Goal: Find specific page/section: Find specific page/section

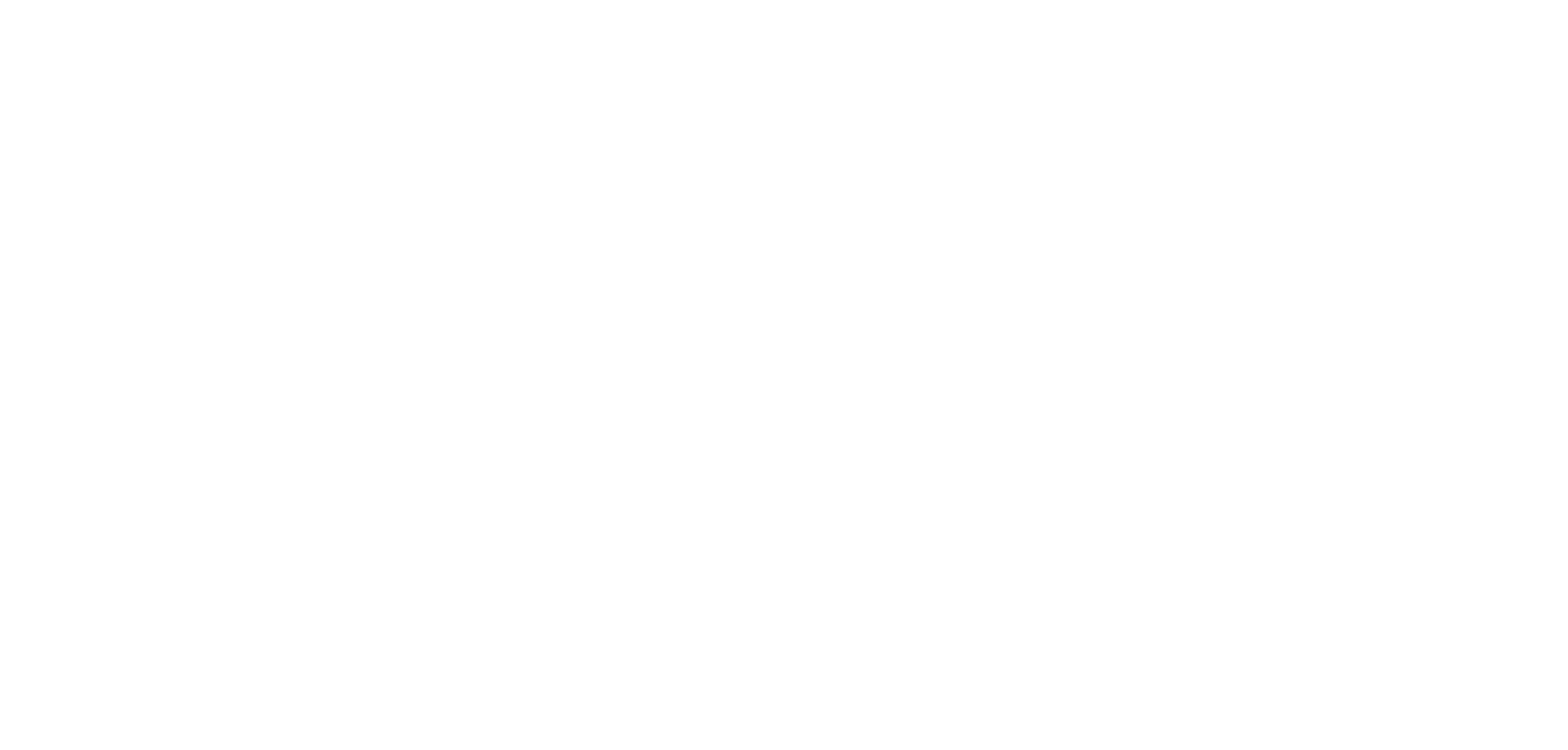
select select ""en""
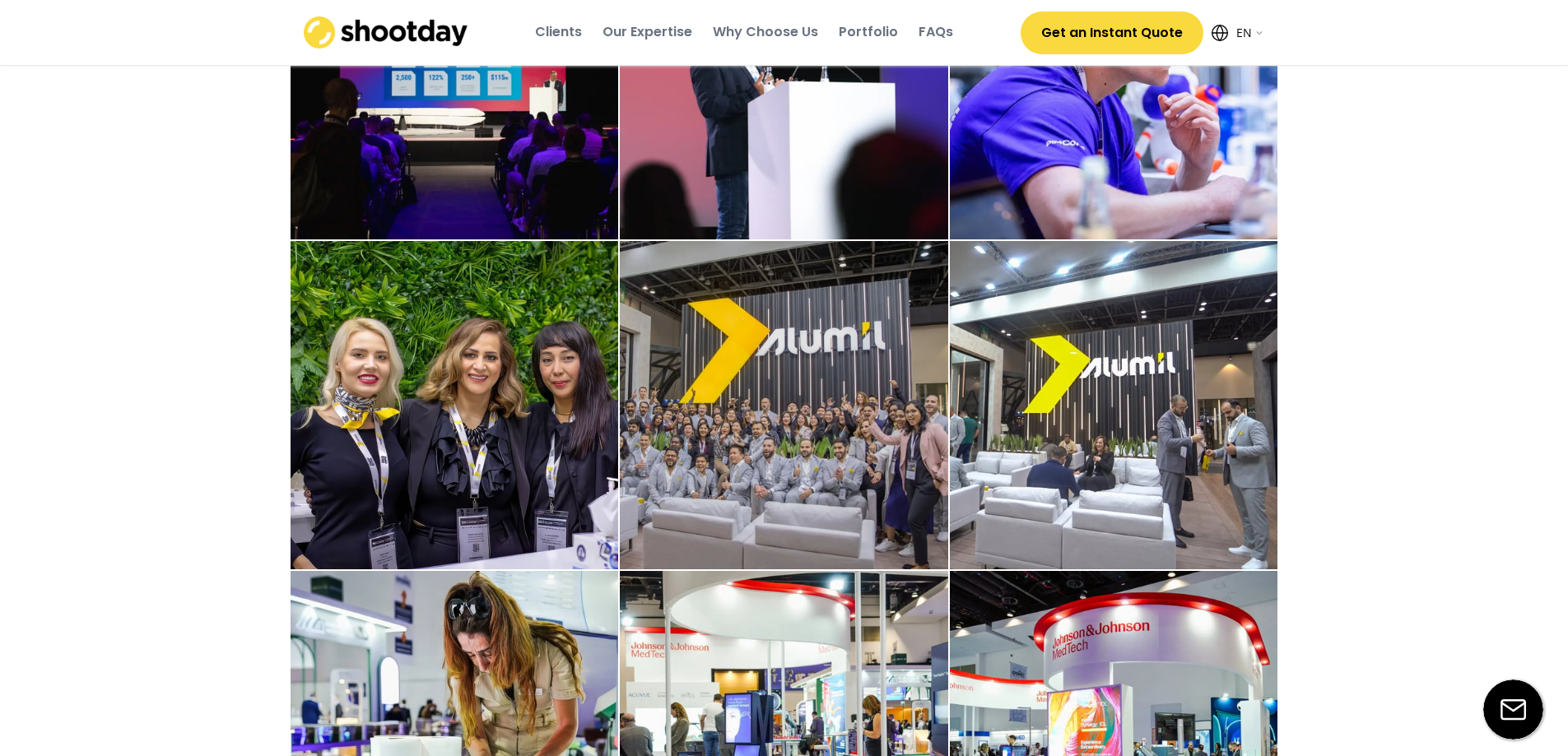
scroll to position [2305, 0]
